Goal: Find contact information: Find contact information

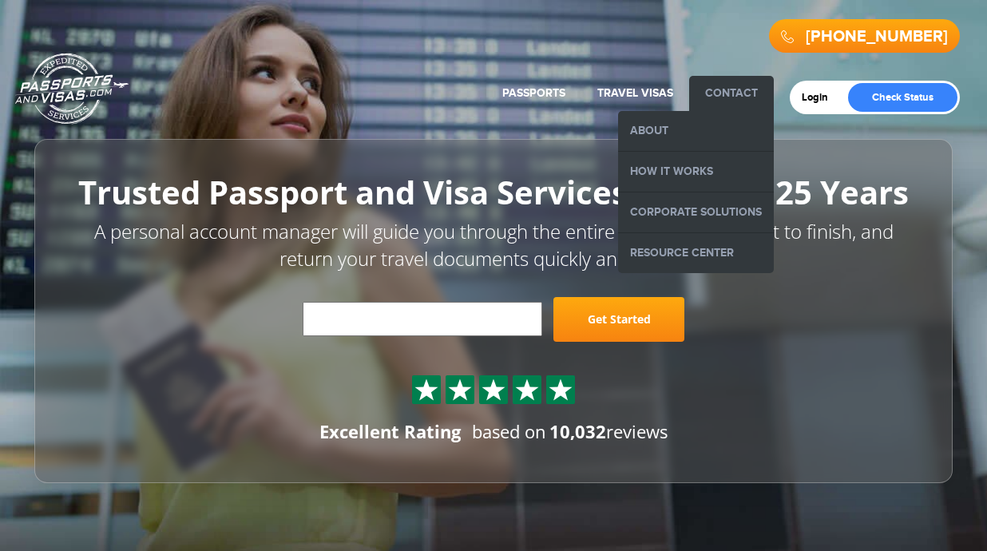
click at [729, 87] on link "Contact" at bounding box center [731, 93] width 53 height 14
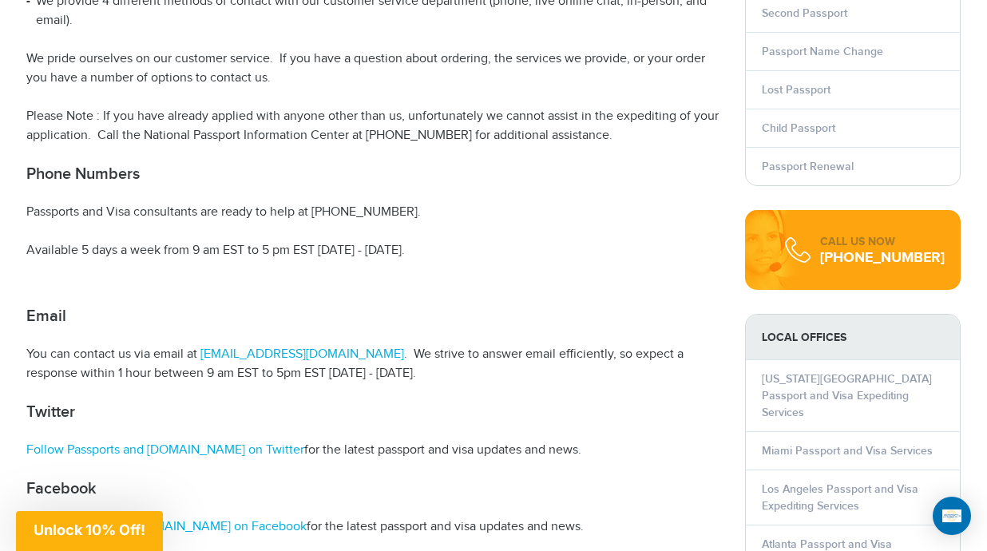
scroll to position [479, 0]
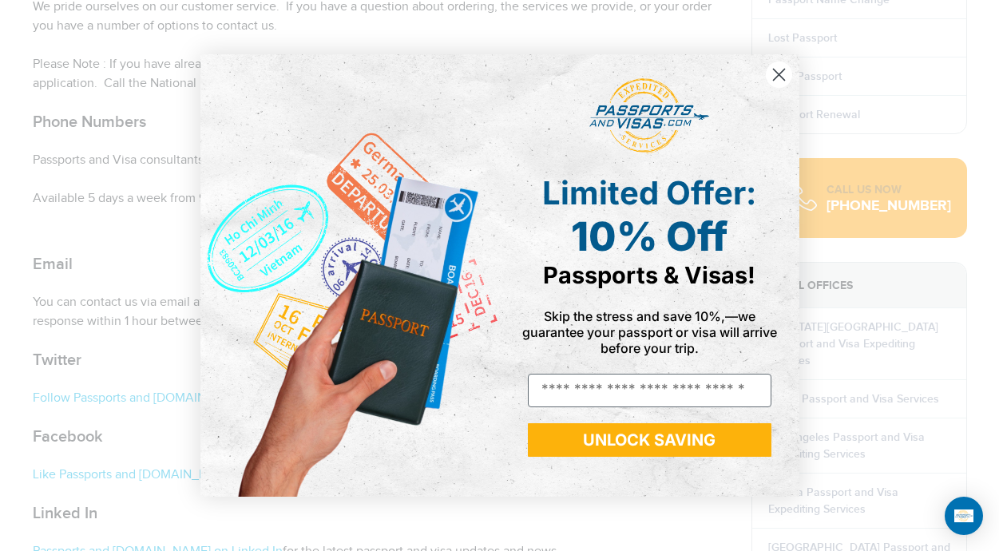
click at [777, 69] on circle "Close dialog" at bounding box center [778, 74] width 26 height 26
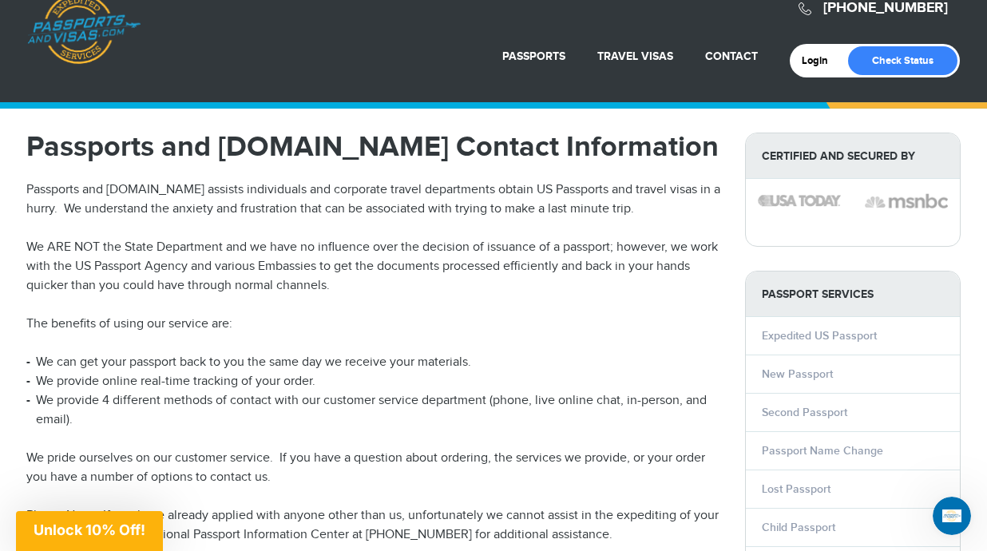
scroll to position [0, 0]
